Goal: Navigation & Orientation: Find specific page/section

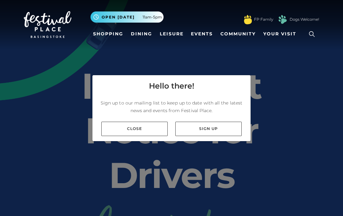
click at [150, 128] on link "Close" at bounding box center [134, 128] width 66 height 14
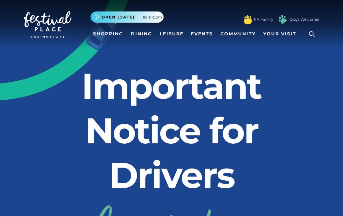
click at [111, 35] on link "Shopping" at bounding box center [108, 34] width 35 height 12
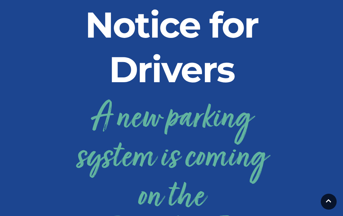
scroll to position [103, 0]
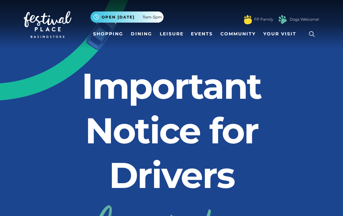
click at [108, 35] on link "Shopping" at bounding box center [108, 34] width 35 height 12
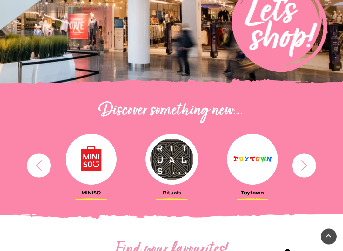
scroll to position [135, 0]
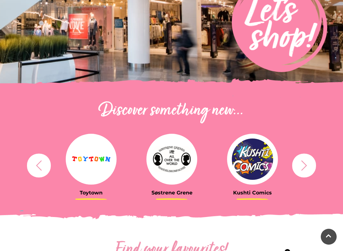
click at [180, 194] on h3 "Søstrene Grene" at bounding box center [171, 193] width 71 height 6
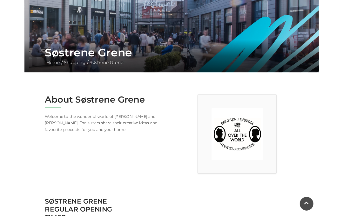
scroll to position [74, 0]
